Goal: Information Seeking & Learning: Find specific fact

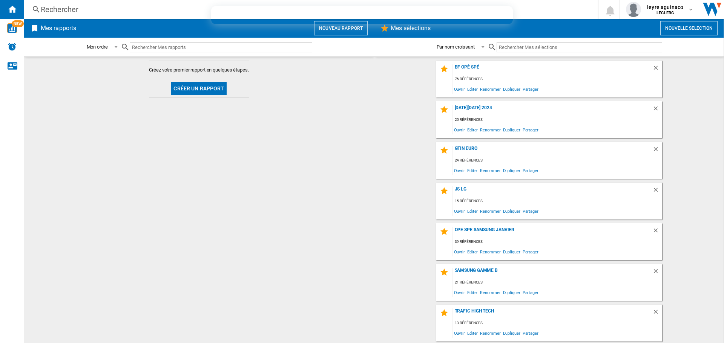
click at [205, 15] on div "Rechercher Rechercher 0 leyre aguinaco LECLERC LECLERC Mes paramètres Se déconn…" at bounding box center [374, 9] width 700 height 19
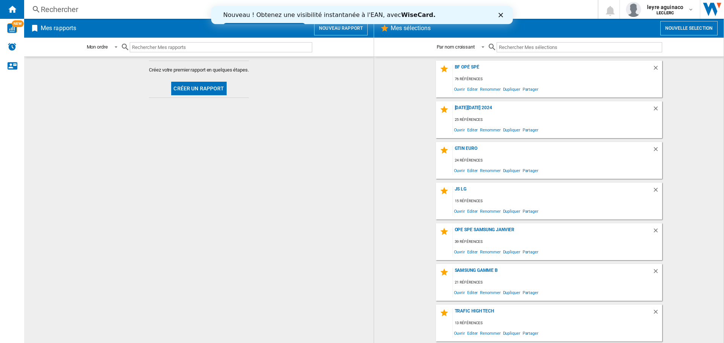
click at [498, 15] on icon "Fermer" at bounding box center [500, 15] width 5 height 5
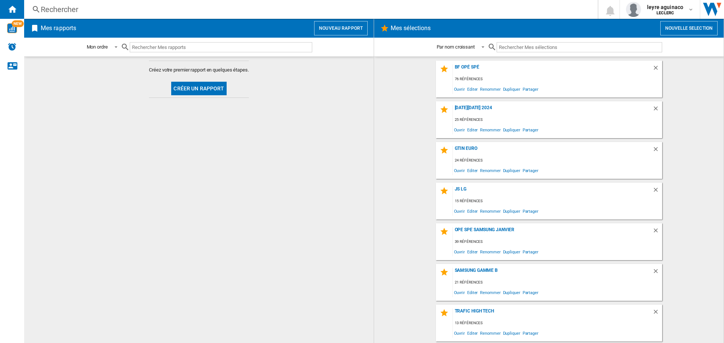
click at [173, 7] on div "Rechercher" at bounding box center [309, 9] width 537 height 11
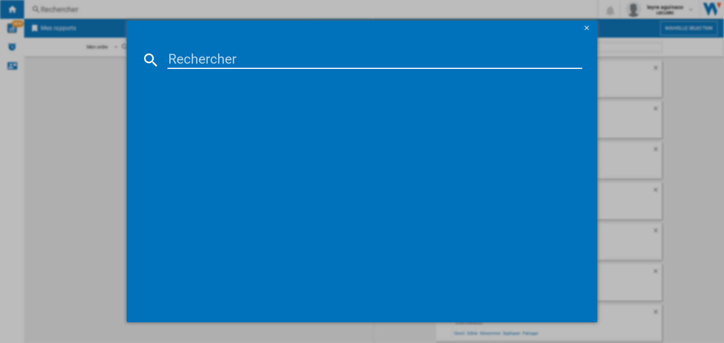
click at [201, 66] on input at bounding box center [374, 60] width 415 height 18
paste input "8806096340196"
type input "8806096340196"
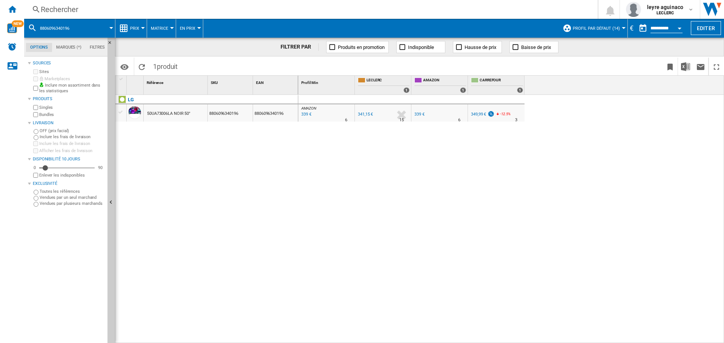
click at [307, 115] on div "339 €" at bounding box center [305, 115] width 11 height 8
click at [475, 116] on div "349,99 €" at bounding box center [478, 114] width 15 height 5
